Goal: Contribute content: Contribute content

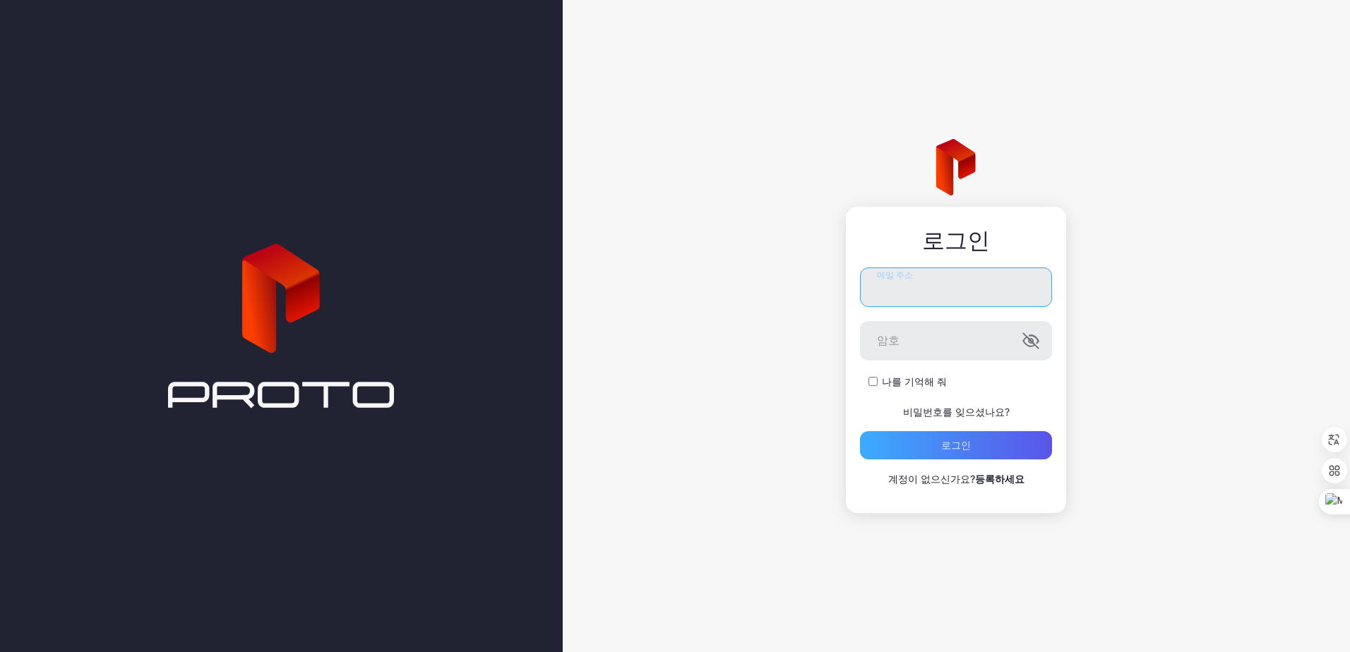
type input "**********"
click at [954, 448] on div "로그인" at bounding box center [956, 445] width 30 height 11
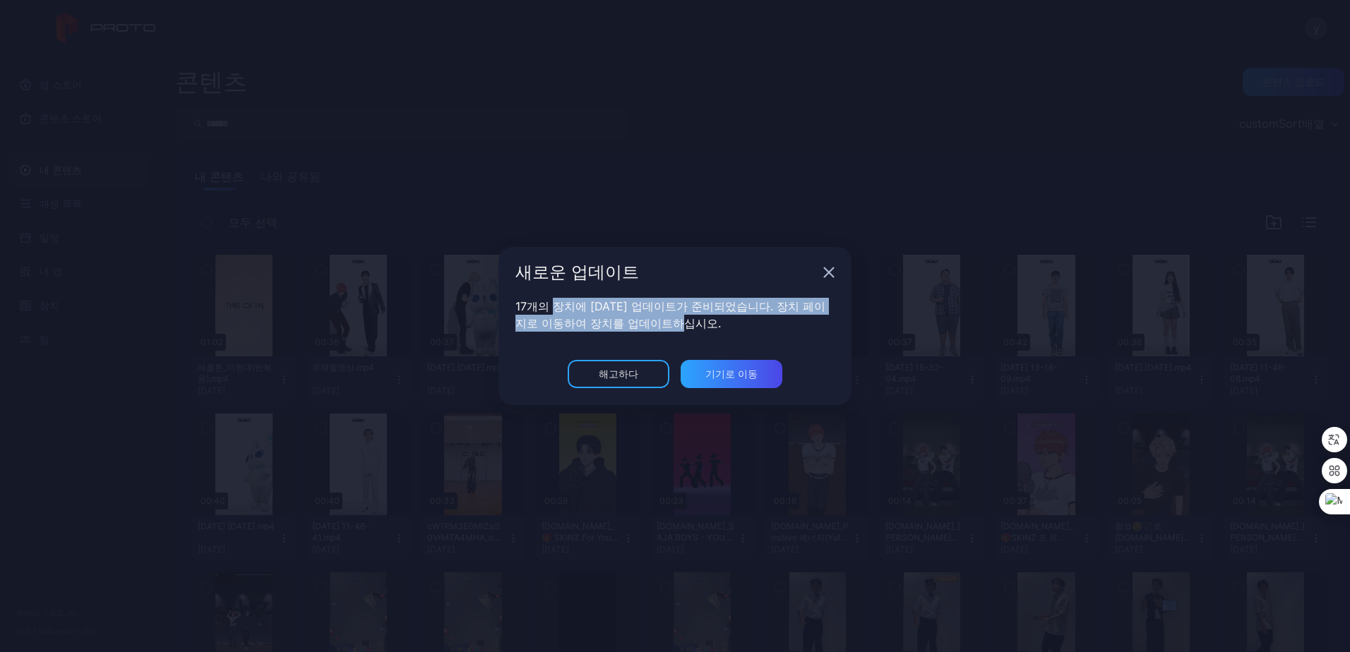
drag, startPoint x: 553, startPoint y: 309, endPoint x: 745, endPoint y: 323, distance: 192.5
click at [745, 323] on p "17개의 장치에 대한 업데이트가 준비되었습니다. 장치 페이지로 이동하여 장치를 업데이트하십시오." at bounding box center [674, 315] width 319 height 34
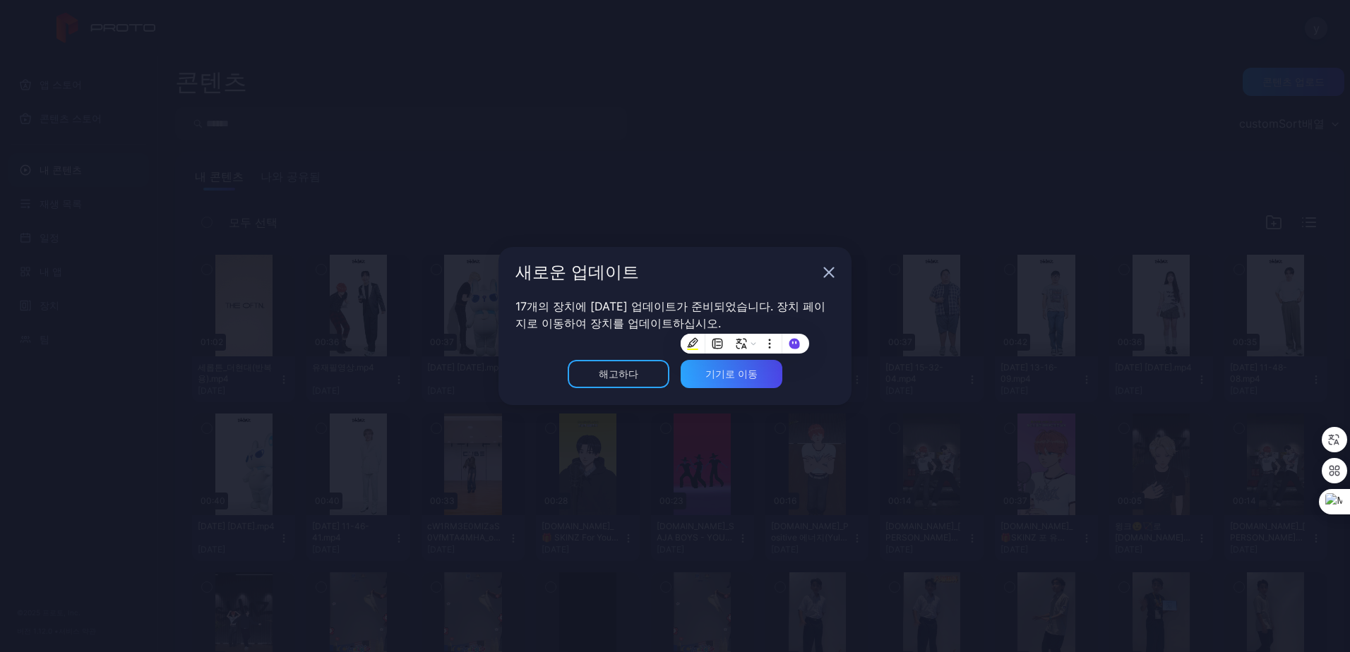
drag, startPoint x: 745, startPoint y: 323, endPoint x: 679, endPoint y: 268, distance: 85.7
click at [679, 268] on div "새로운 업데이트" at bounding box center [666, 272] width 302 height 17
click at [833, 275] on icon "button" at bounding box center [828, 272] width 11 height 11
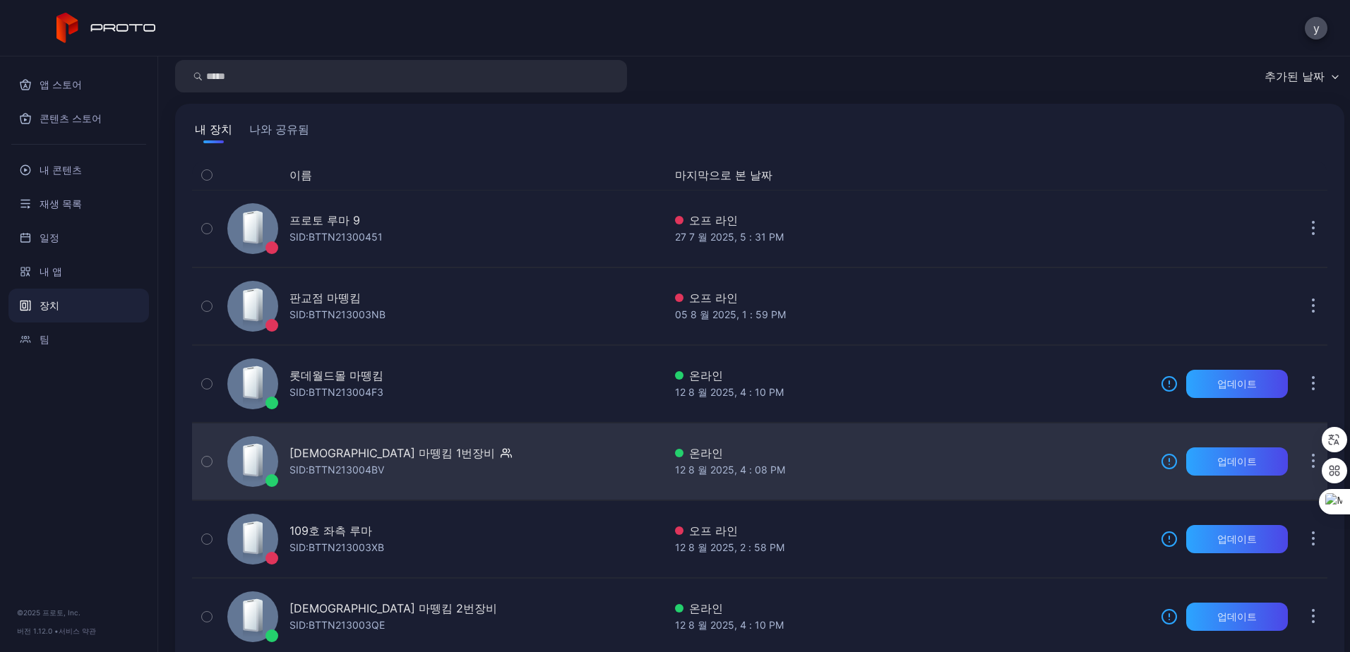
scroll to position [71, 0]
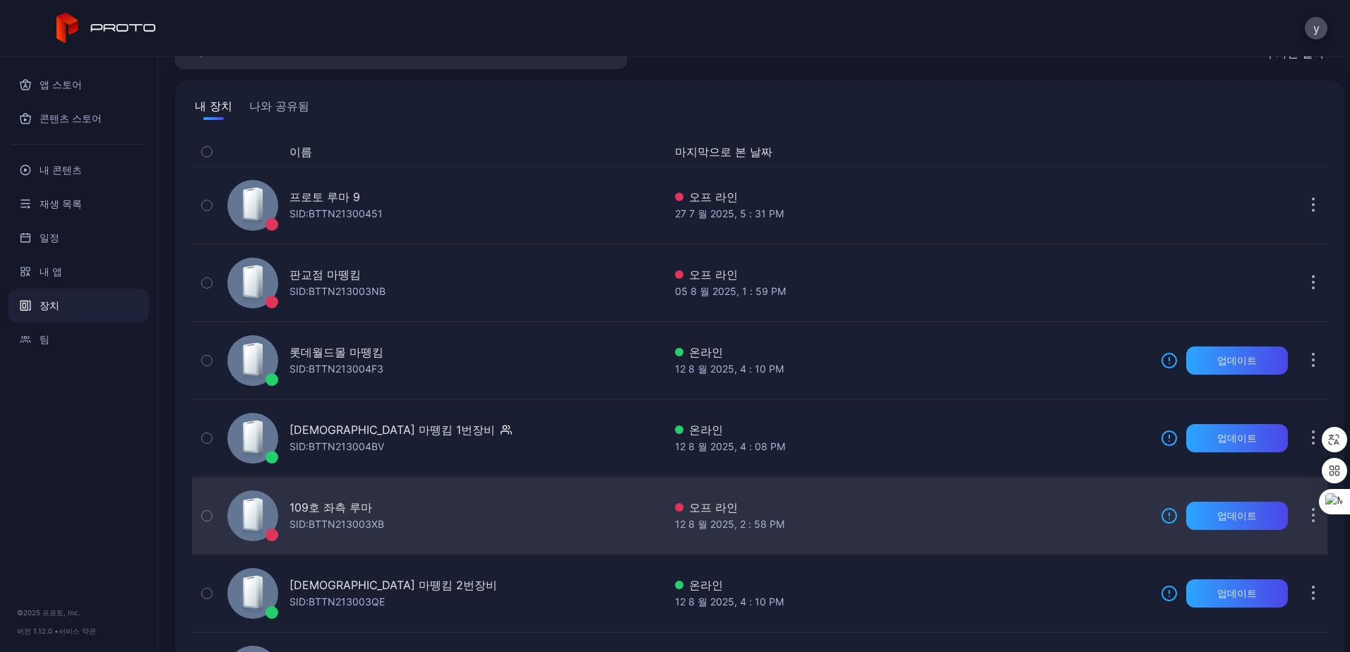
click at [205, 510] on icon "button" at bounding box center [207, 516] width 10 height 16
click at [205, 512] on icon "button" at bounding box center [206, 516] width 11 height 16
click at [347, 506] on div "109호 좌측 루마" at bounding box center [330, 507] width 83 height 17
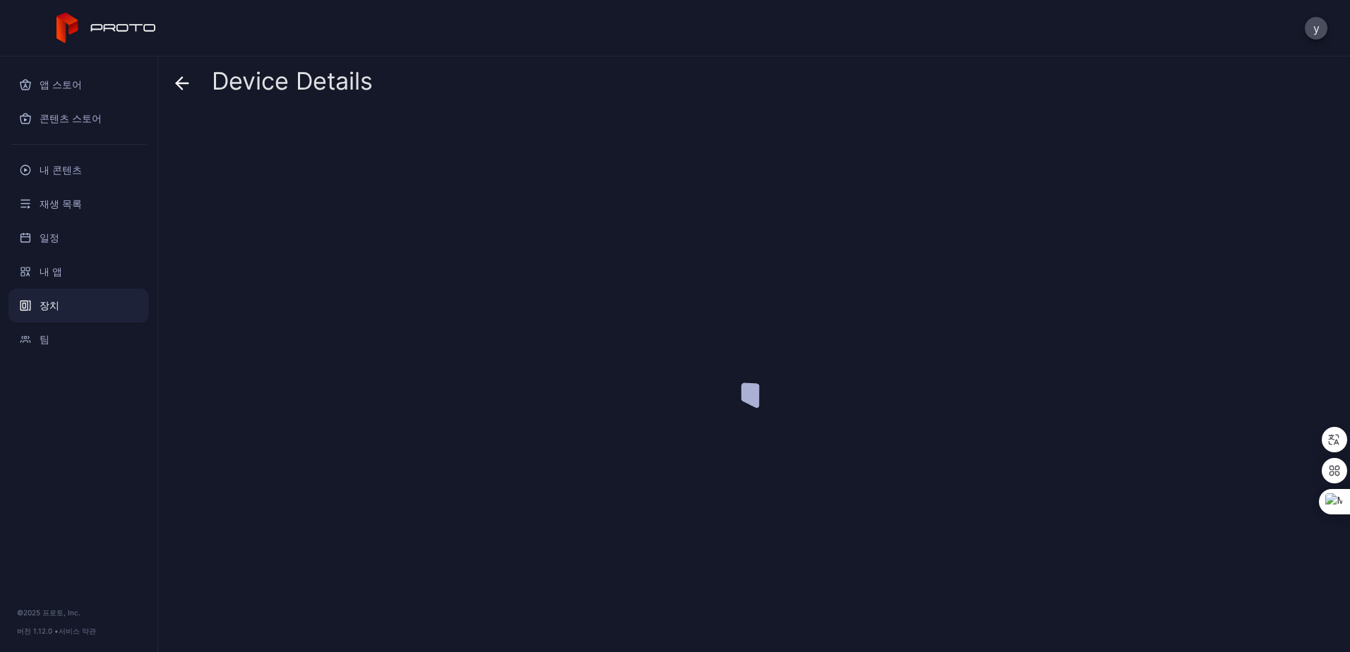
click at [347, 506] on div at bounding box center [759, 377] width 1169 height 528
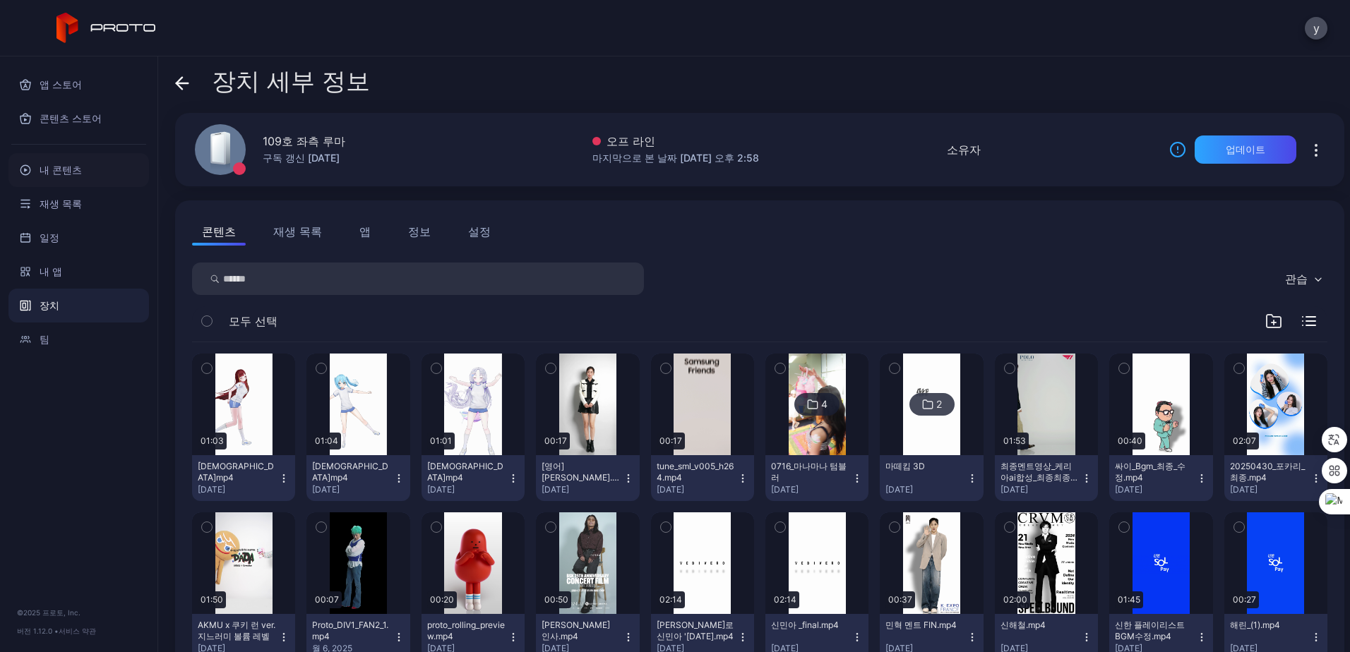
click at [64, 174] on font "내 콘텐츠" at bounding box center [61, 170] width 42 height 17
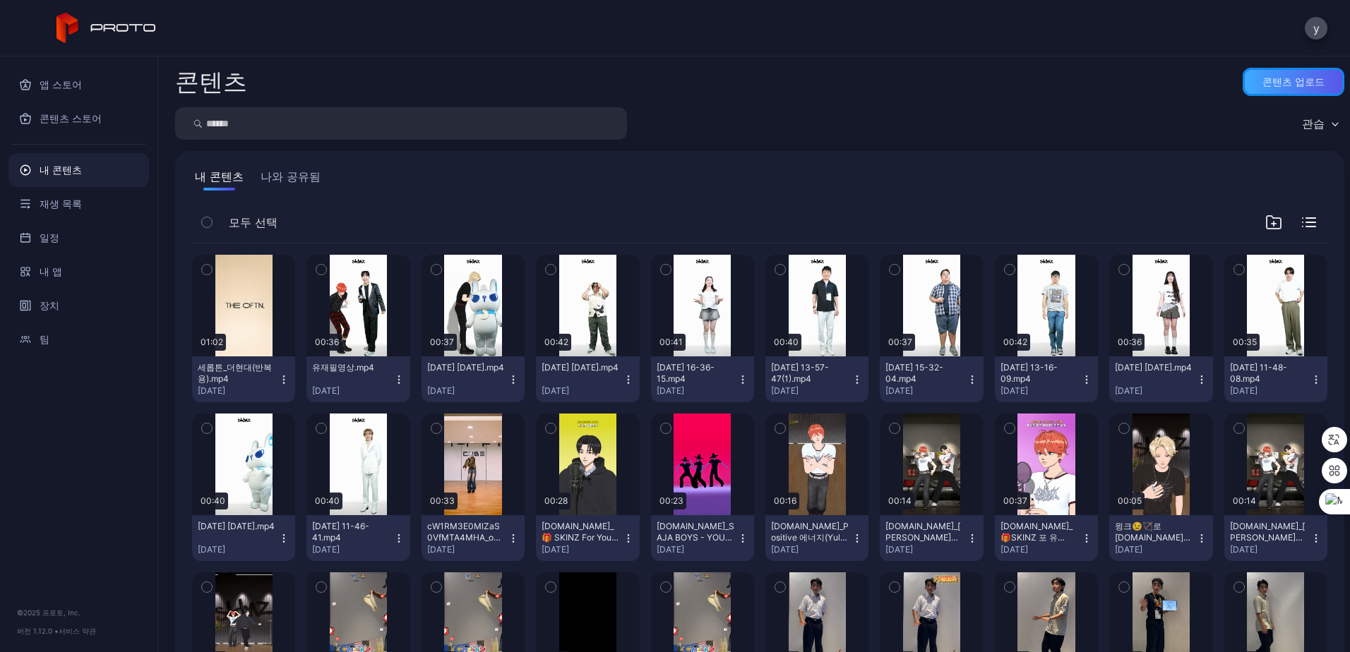
click at [1265, 83] on div "콘텐츠 업로드" at bounding box center [1293, 81] width 62 height 11
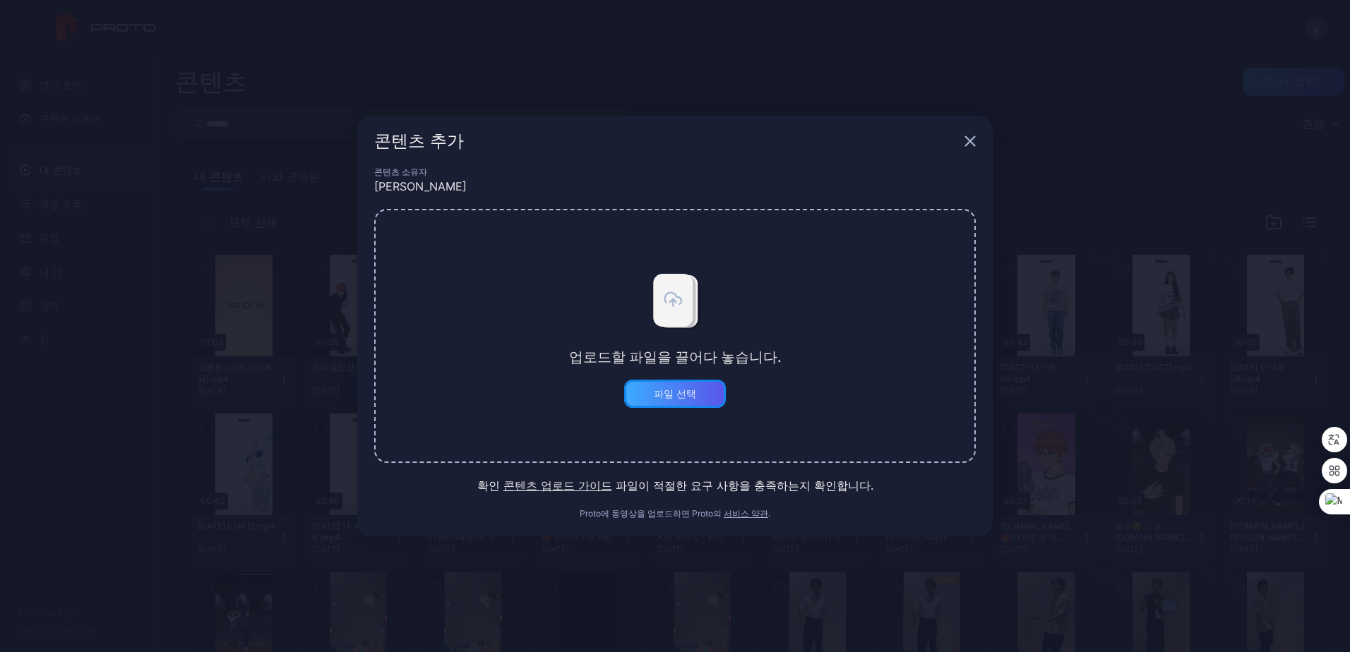
click at [674, 393] on div "파일 선택" at bounding box center [675, 393] width 42 height 11
click at [698, 386] on button "파일 선택" at bounding box center [675, 394] width 102 height 28
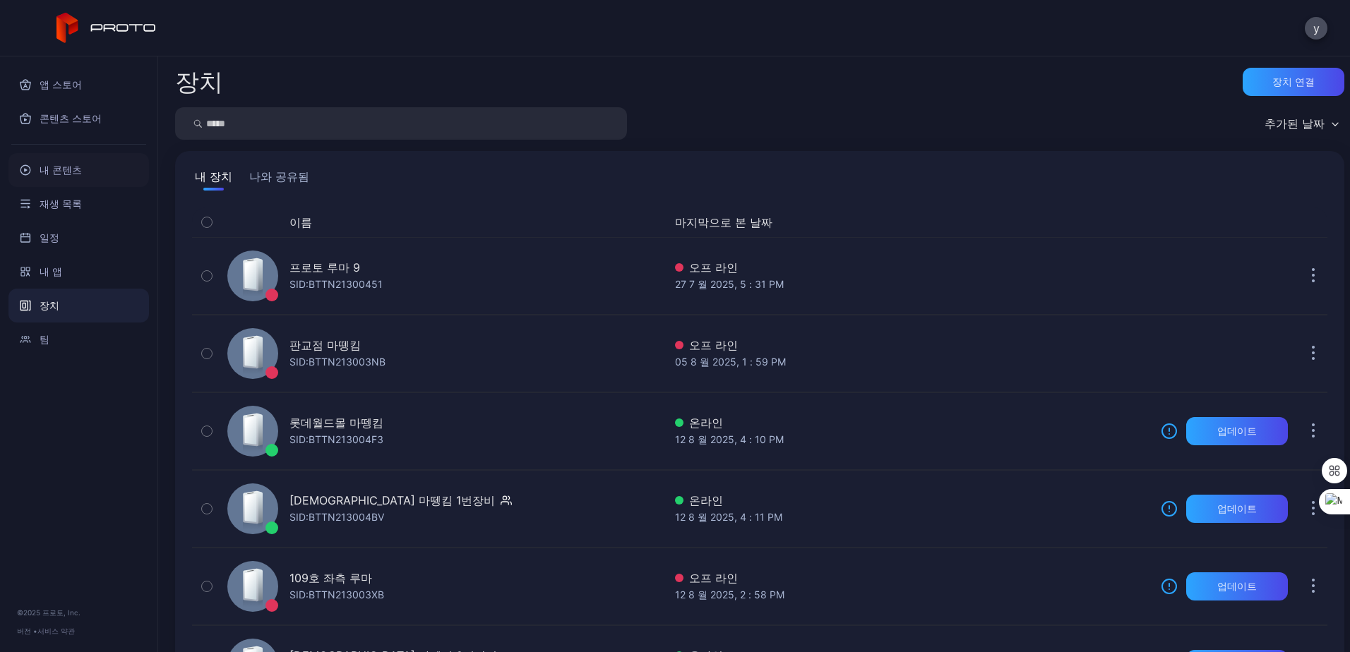
click at [80, 174] on div "내 콘텐츠" at bounding box center [78, 170] width 141 height 34
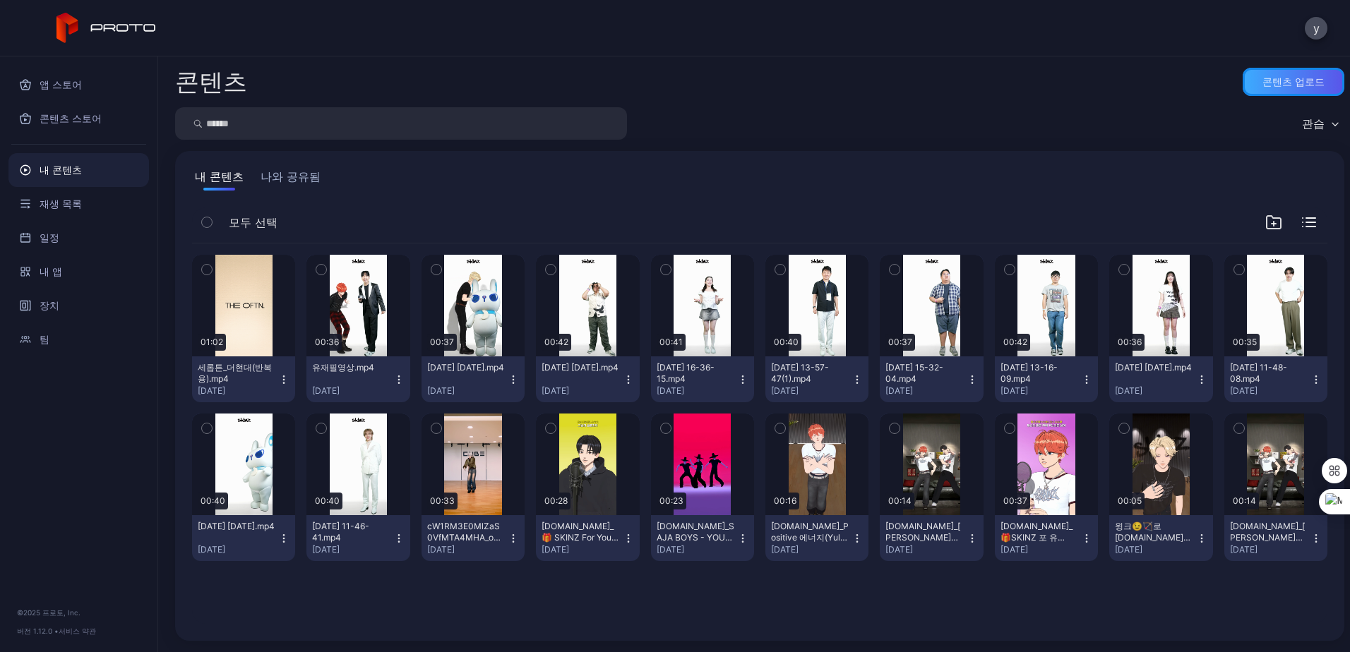
click at [1276, 82] on div "콘텐츠 업로드" at bounding box center [1293, 81] width 62 height 11
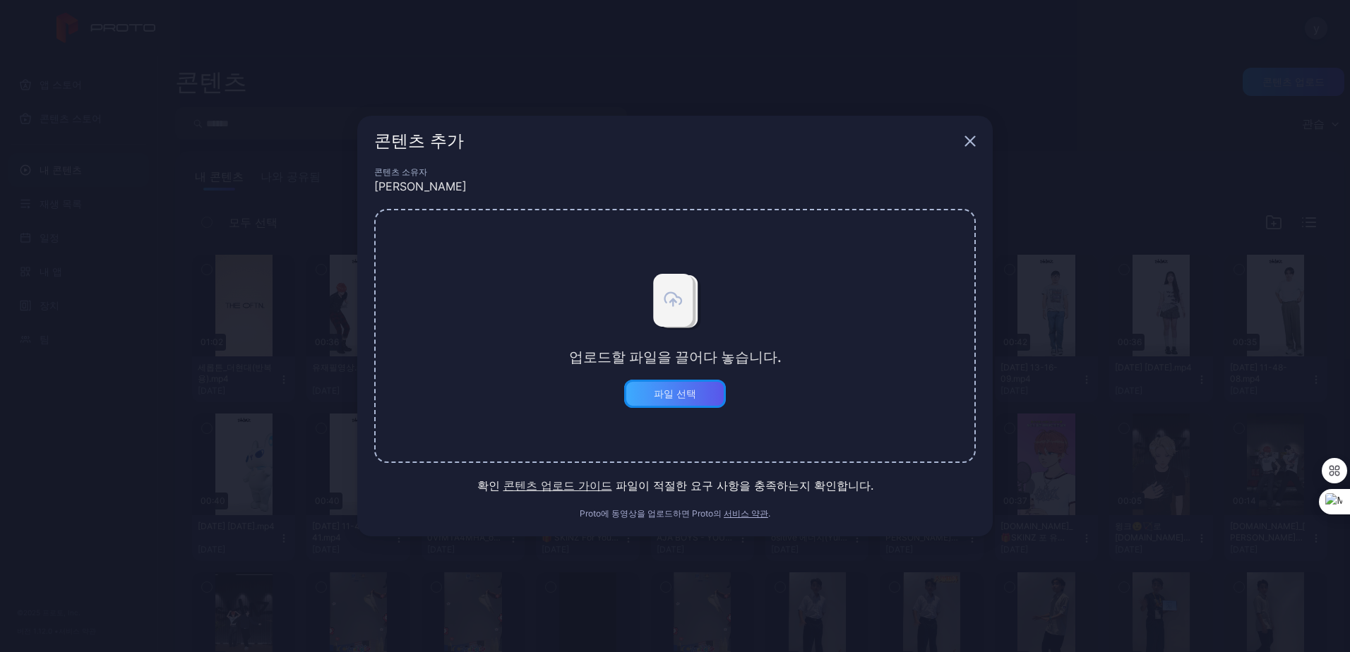
click at [672, 403] on div "파일 선택" at bounding box center [675, 394] width 102 height 28
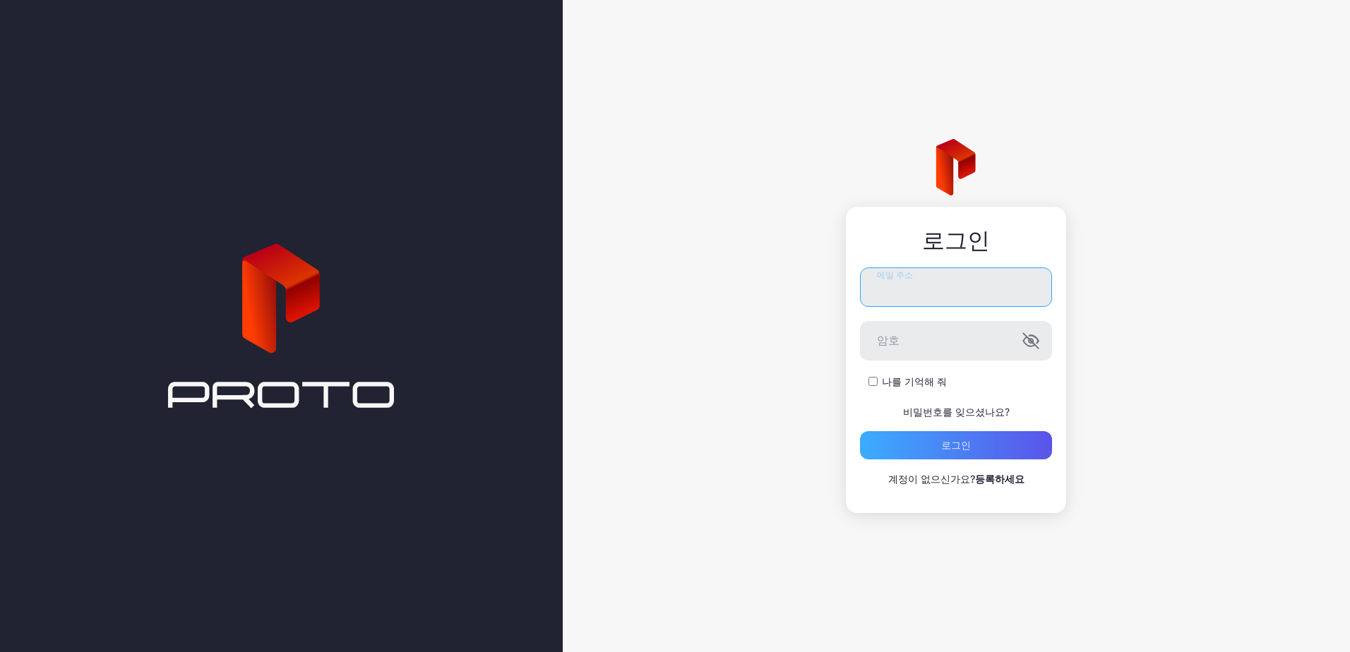
type input "**********"
click at [922, 449] on div "로그인" at bounding box center [956, 445] width 192 height 28
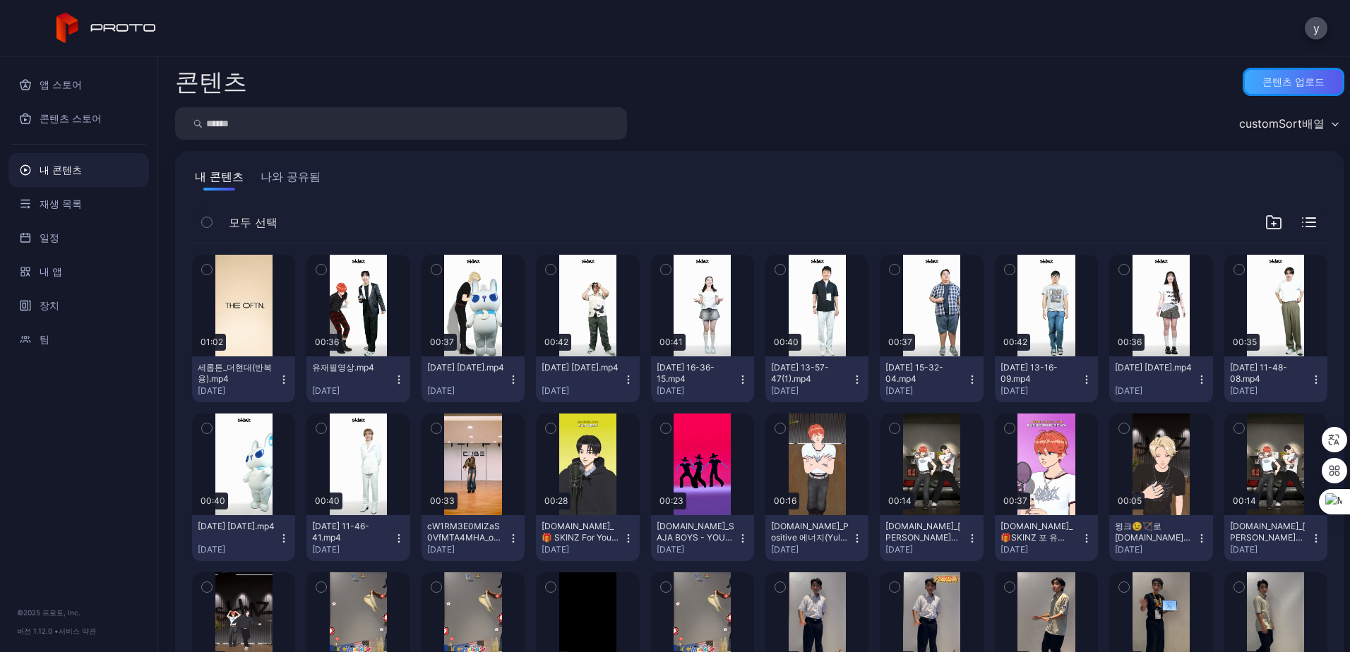
click at [1302, 83] on div "콘텐츠 업로드" at bounding box center [1293, 81] width 62 height 11
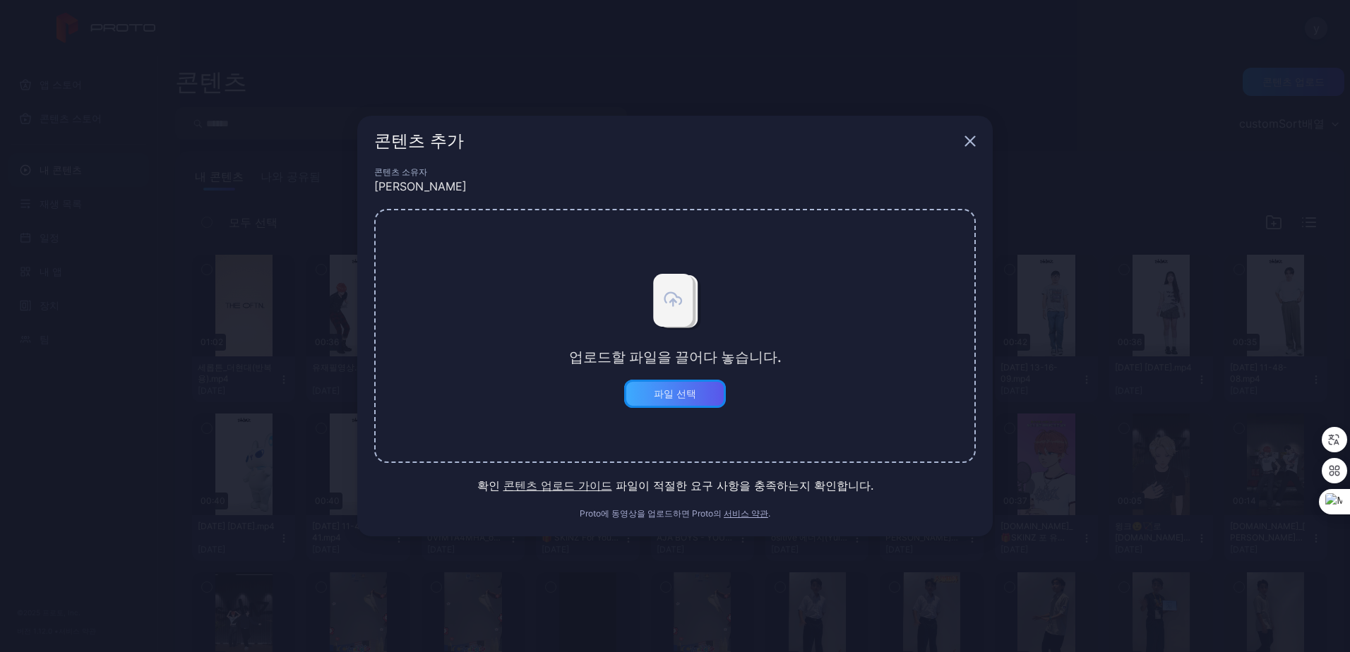
click at [691, 394] on div "파일 선택" at bounding box center [675, 393] width 42 height 11
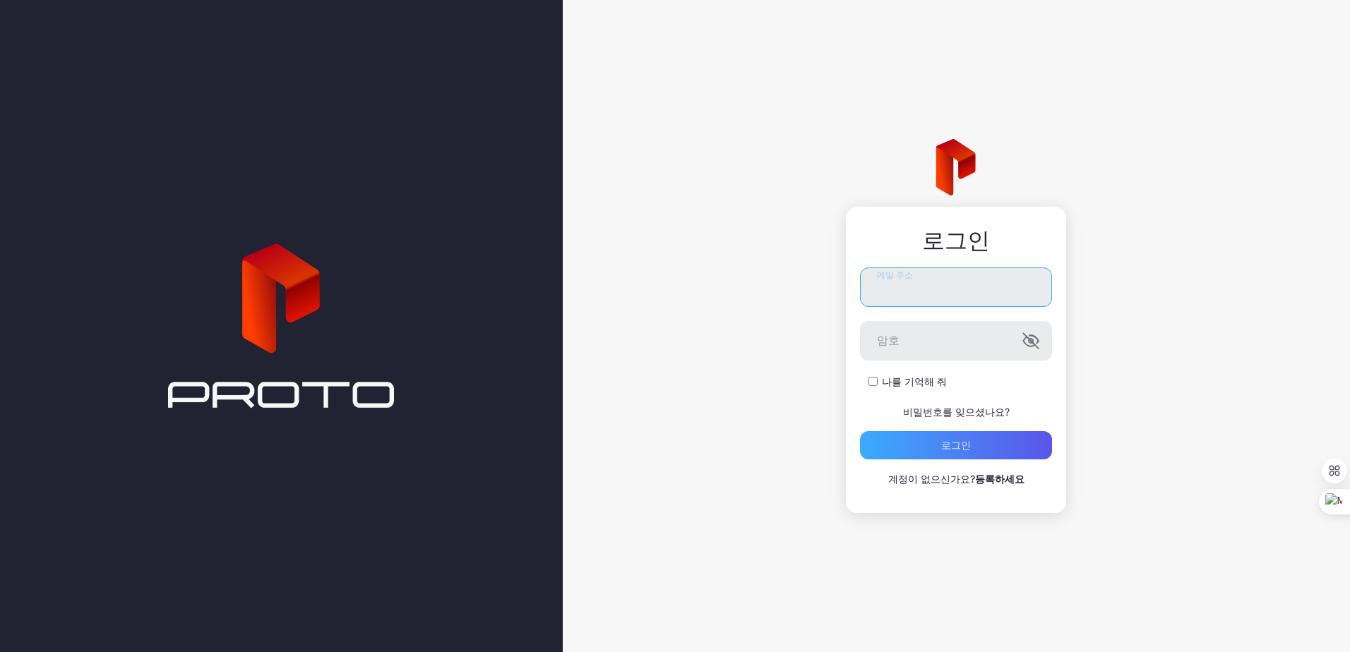
type input "**********"
click at [924, 441] on div "로그인" at bounding box center [956, 445] width 192 height 28
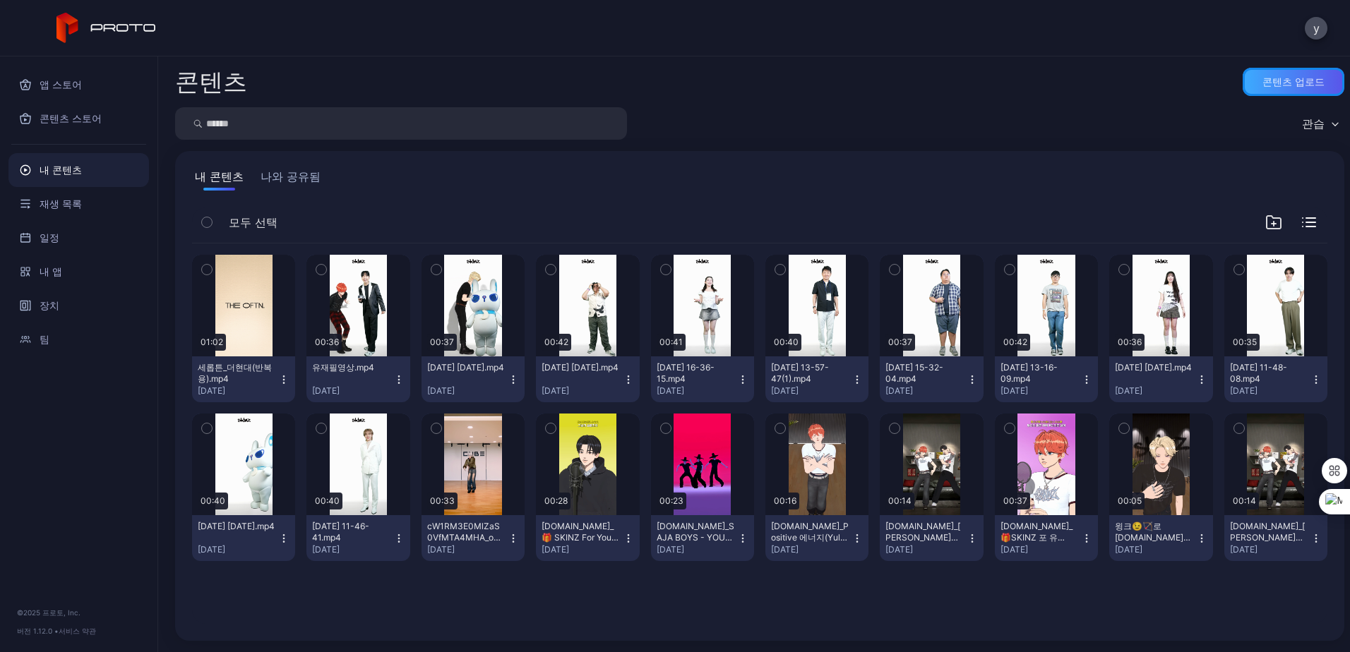
click at [1262, 76] on div "콘텐츠 업로드" at bounding box center [1293, 81] width 62 height 11
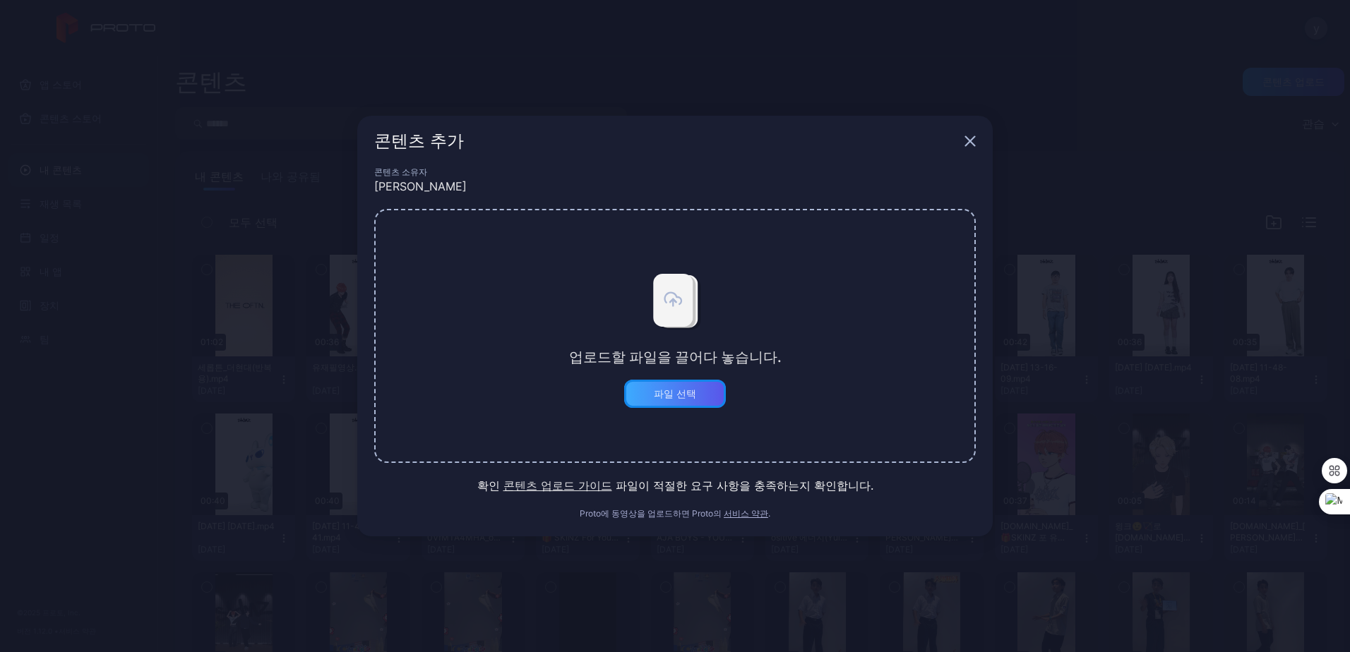
click at [697, 397] on div "파일 선택" at bounding box center [675, 394] width 102 height 28
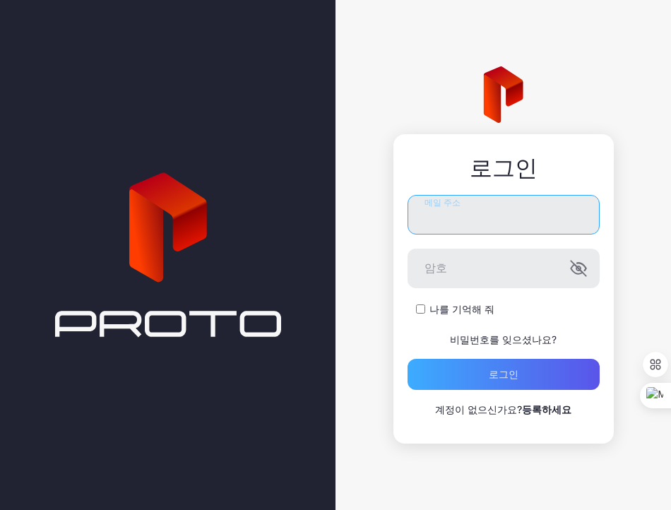
type input "**********"
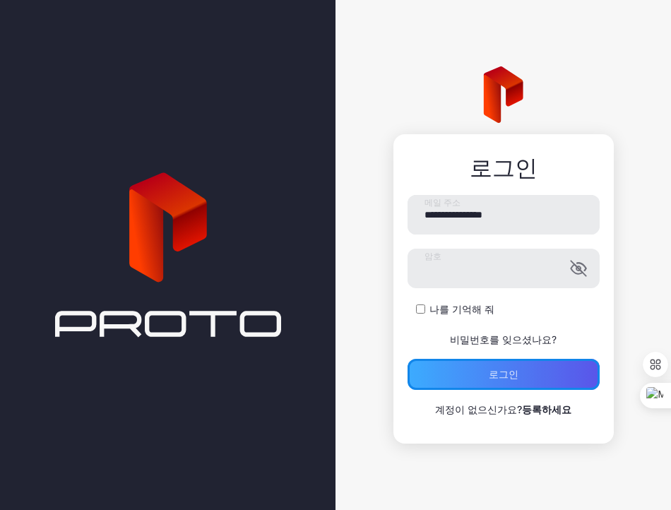
click at [464, 359] on div "로그인" at bounding box center [503, 374] width 192 height 31
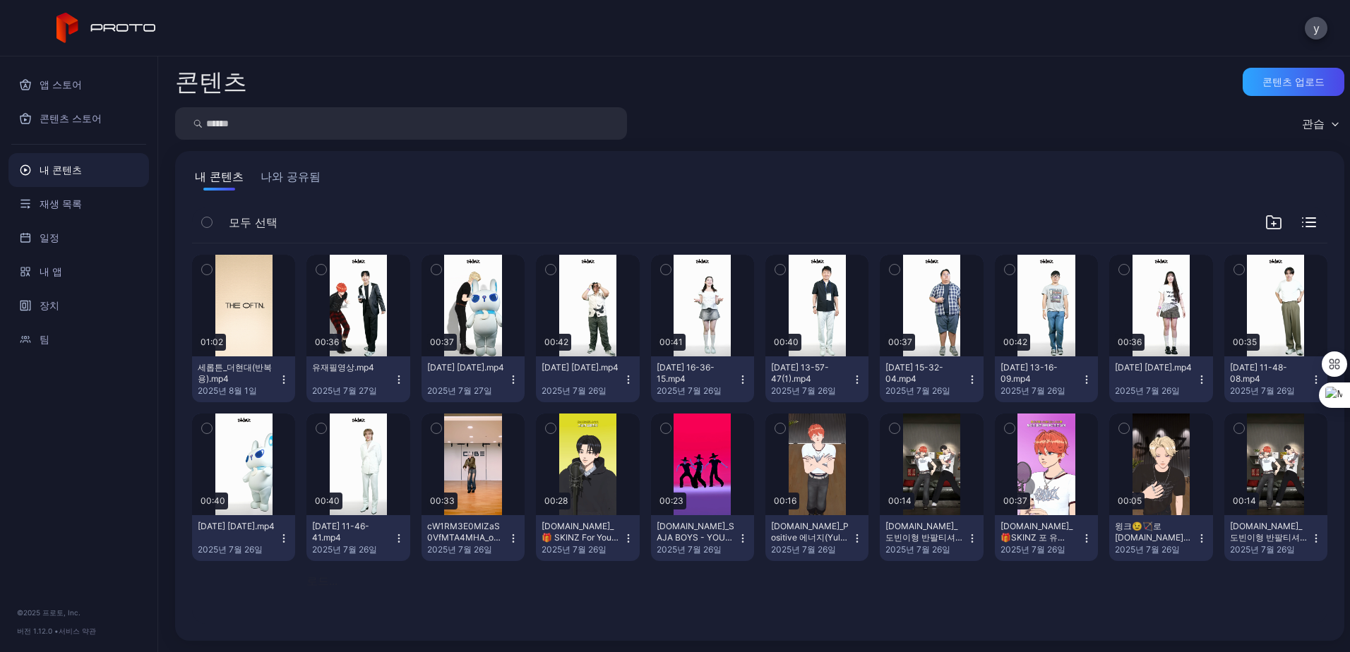
click at [81, 165] on div "내 콘텐츠" at bounding box center [78, 170] width 141 height 34
click at [670, 84] on div "콘텐츠 업로드" at bounding box center [1293, 81] width 62 height 11
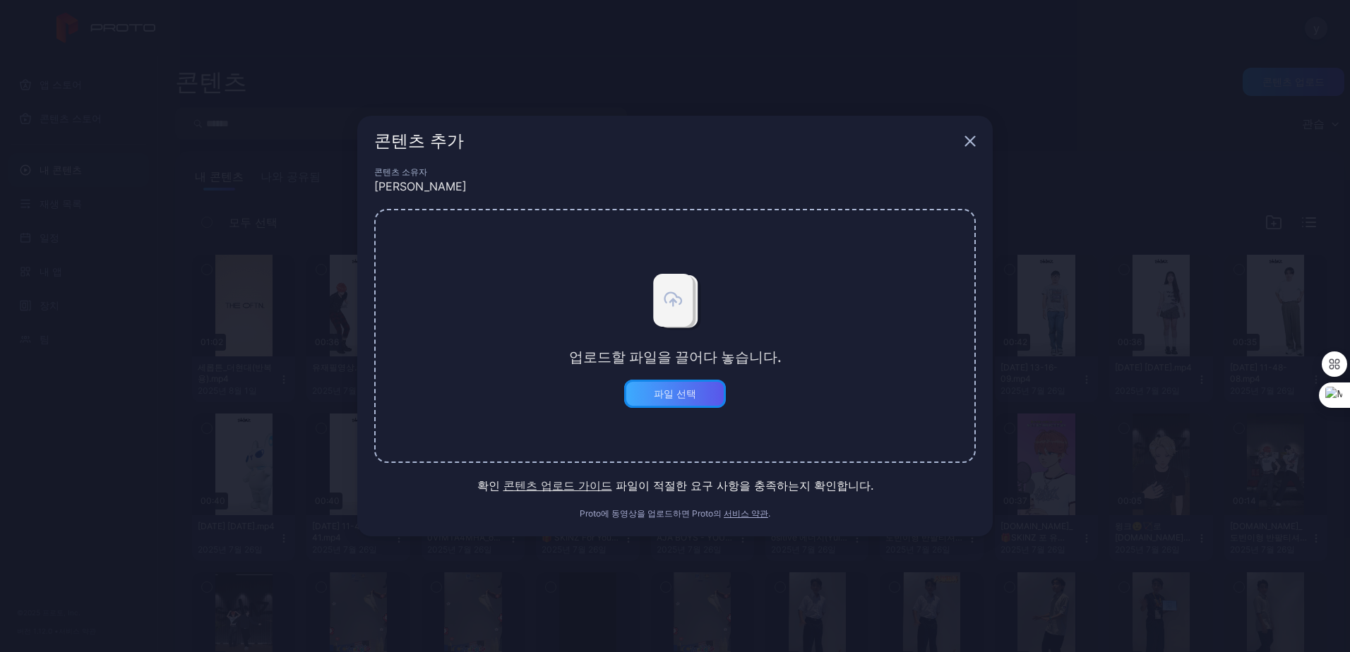
click at [662, 398] on div "파일 선택" at bounding box center [675, 393] width 42 height 11
